Goal: Register for event/course

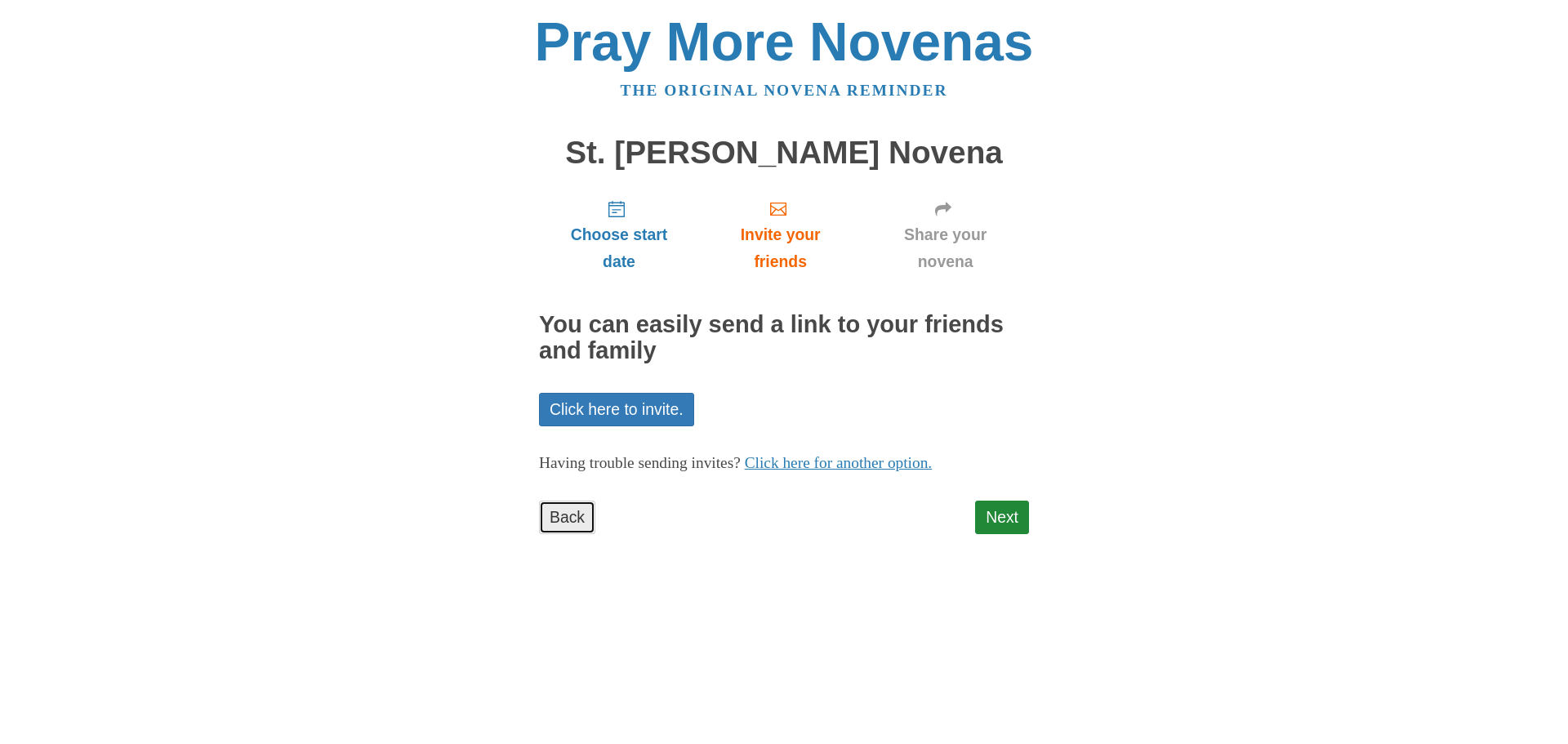
click at [561, 513] on link "Back" at bounding box center [567, 518] width 56 height 34
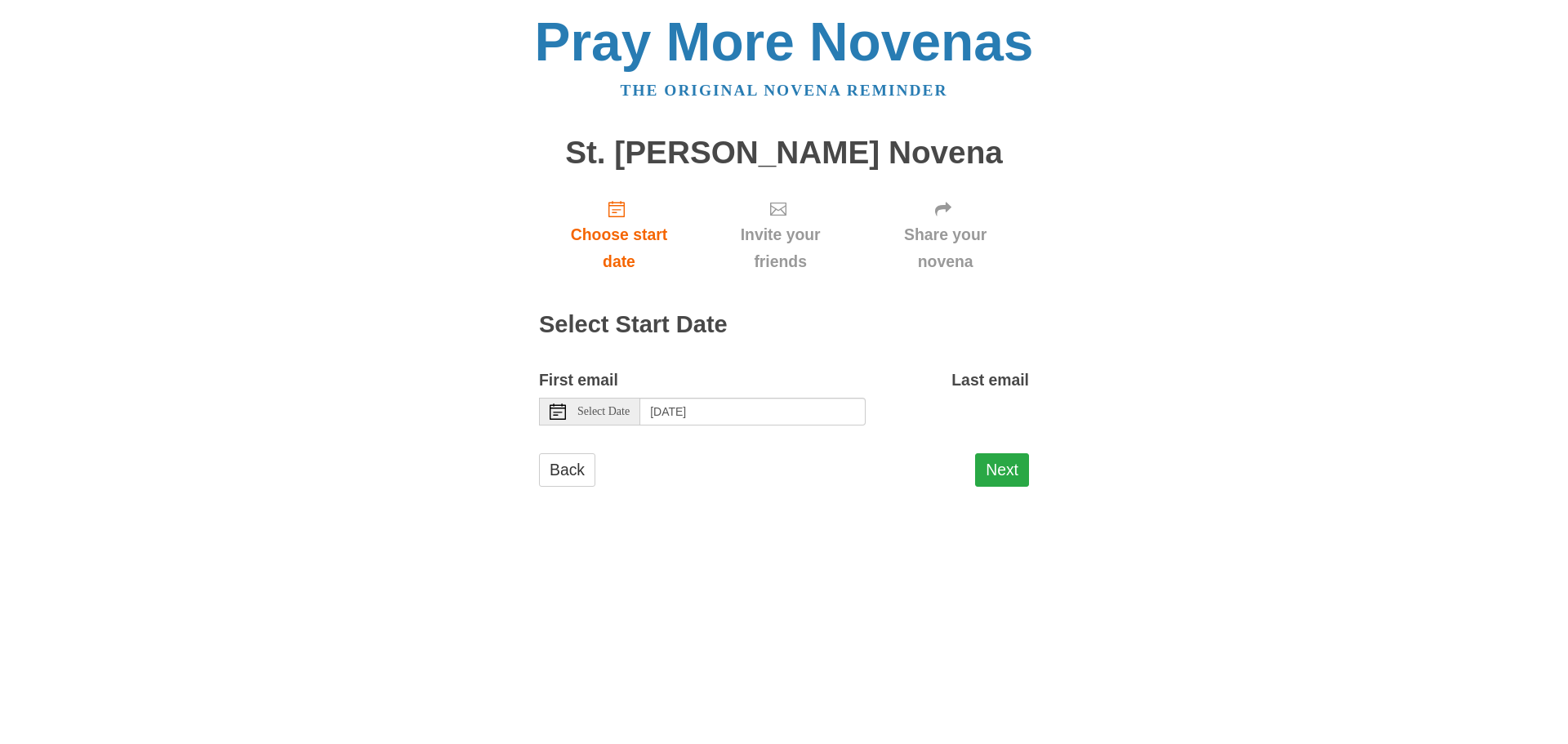
click at [1017, 466] on button "Next" at bounding box center [1001, 470] width 53 height 34
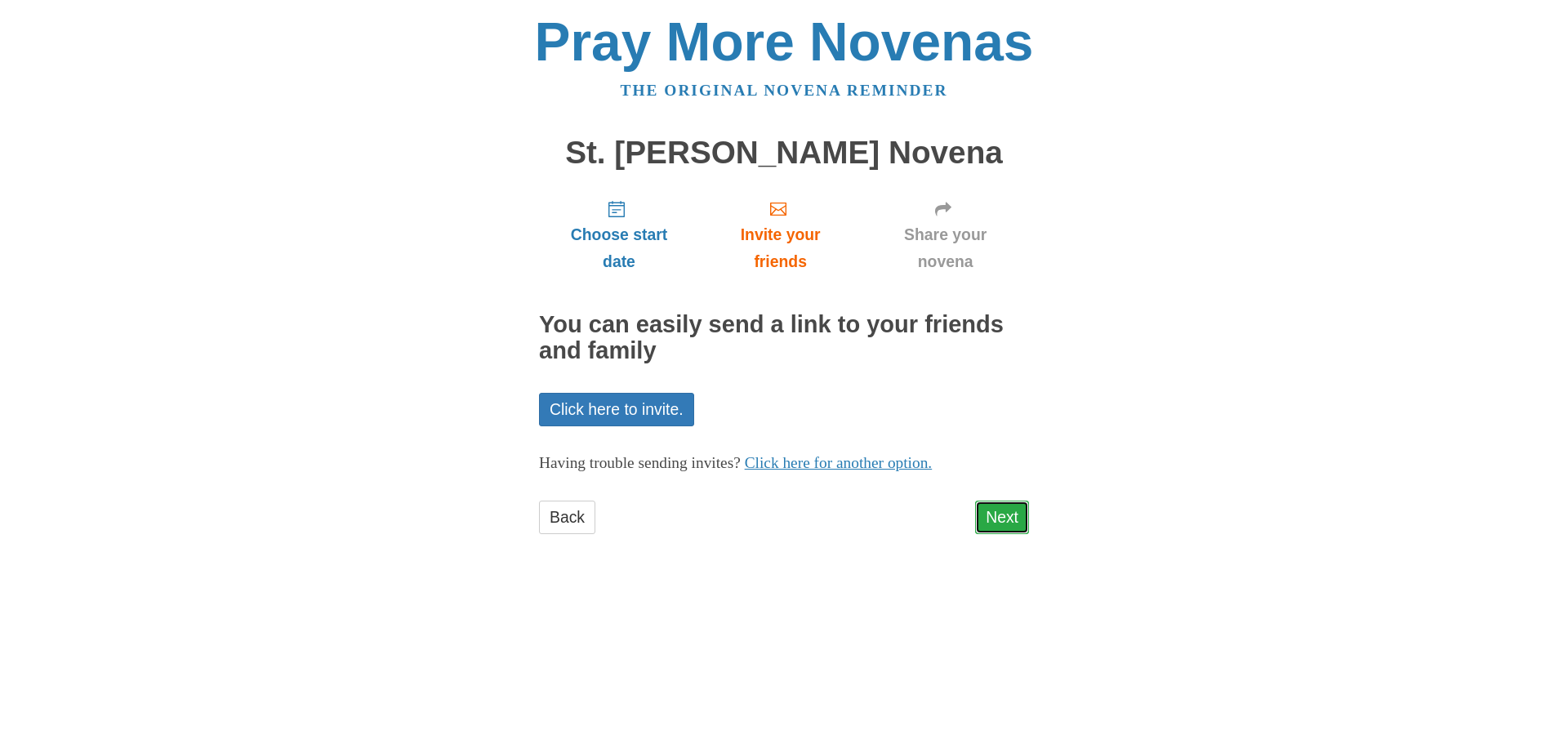
click at [984, 511] on link "Next" at bounding box center [1001, 518] width 53 height 34
